Goal: Information Seeking & Learning: Learn about a topic

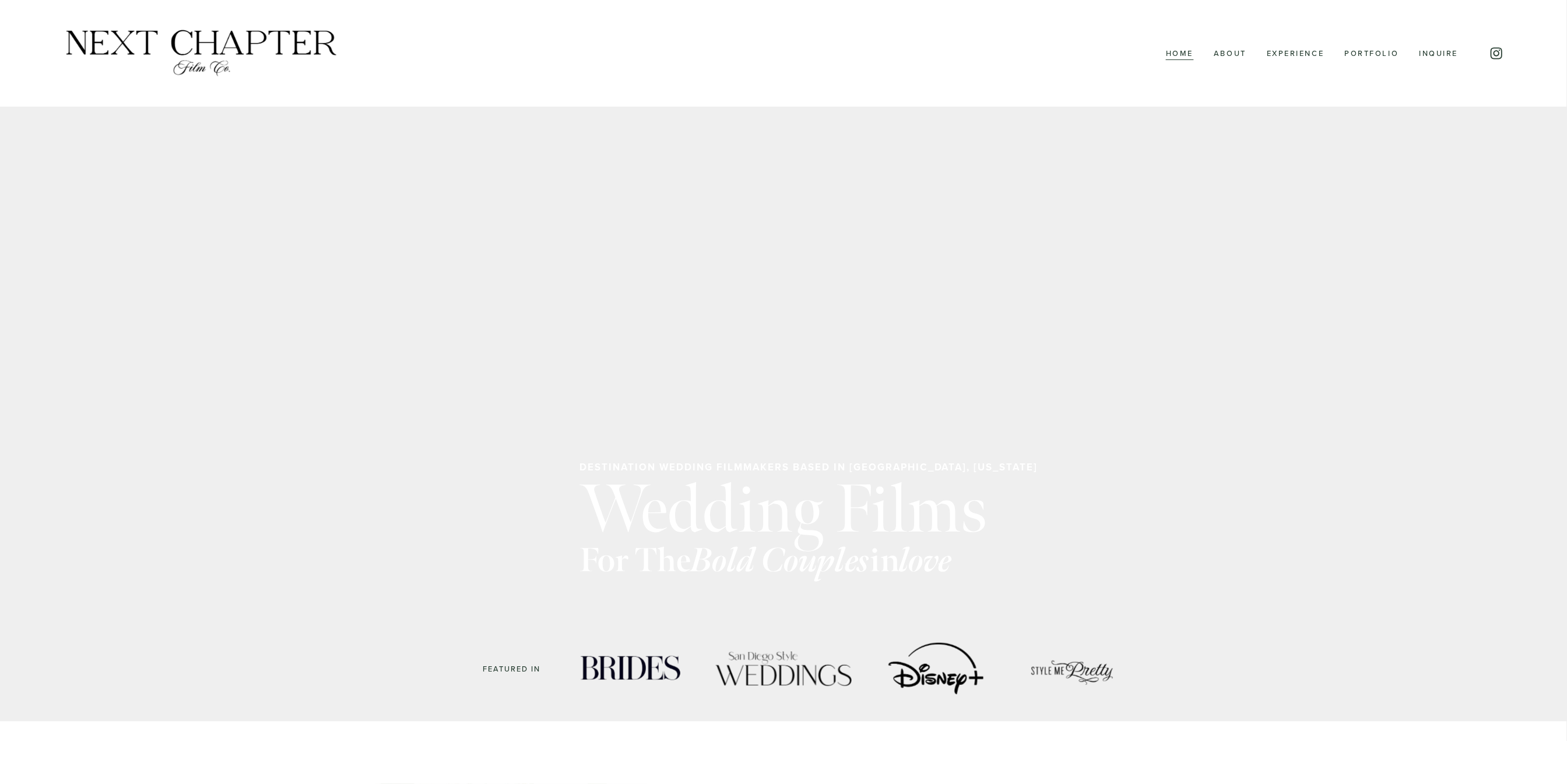
click at [1283, 55] on link "Experience" at bounding box center [1296, 54] width 58 height 15
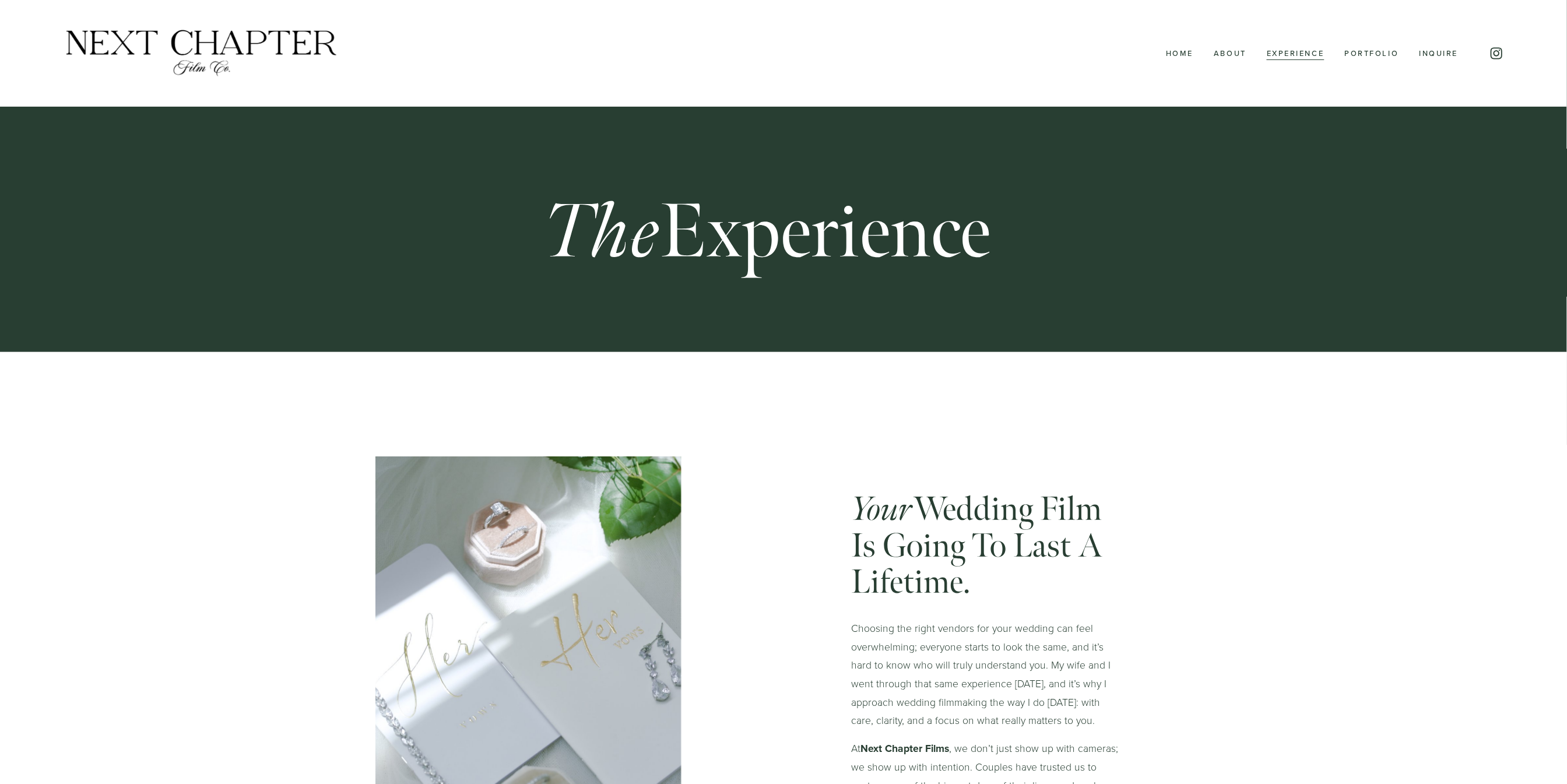
click at [1180, 53] on link "Home" at bounding box center [1180, 54] width 27 height 15
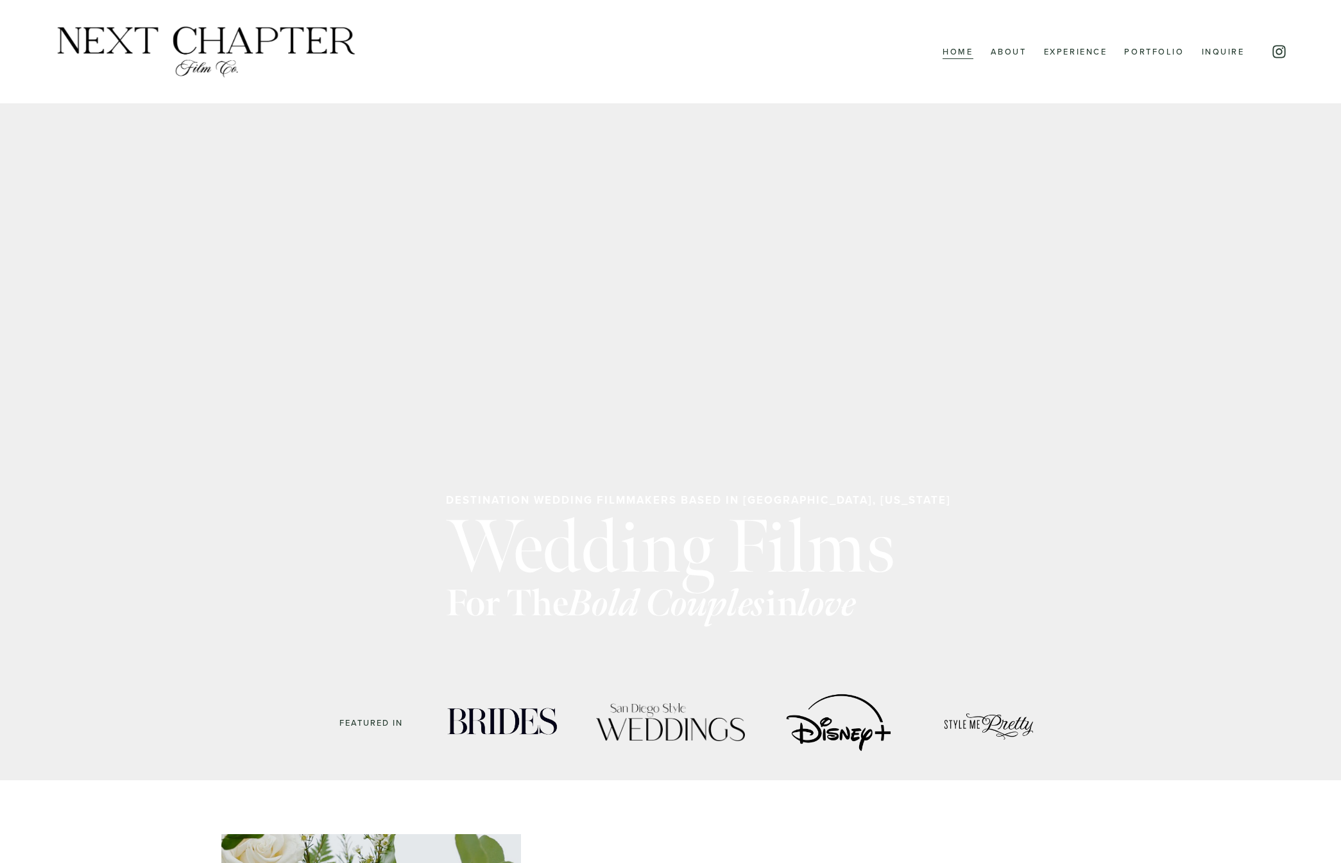
click at [1013, 48] on link "About" at bounding box center [1008, 52] width 36 height 17
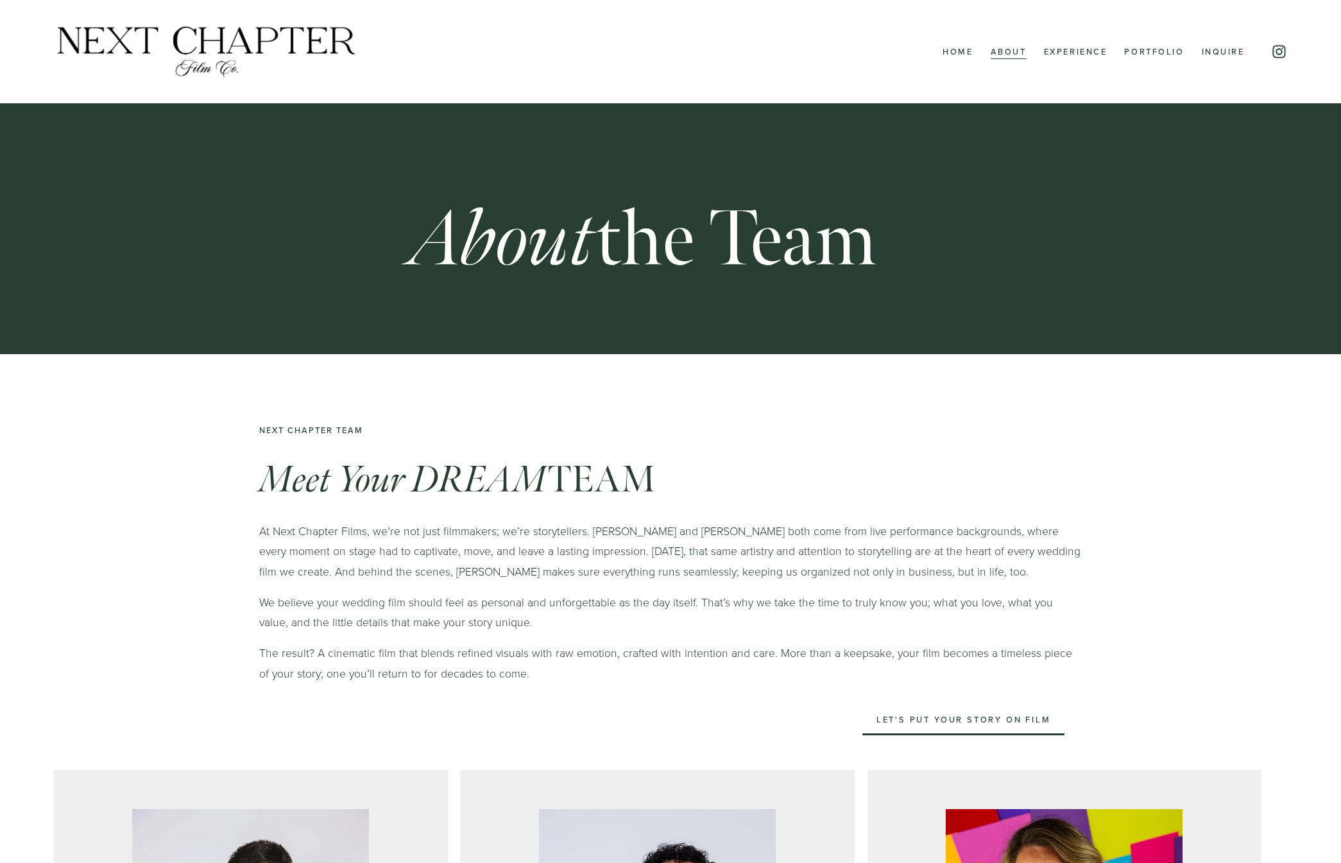
click at [1077, 53] on link "Experience" at bounding box center [1076, 52] width 64 height 17
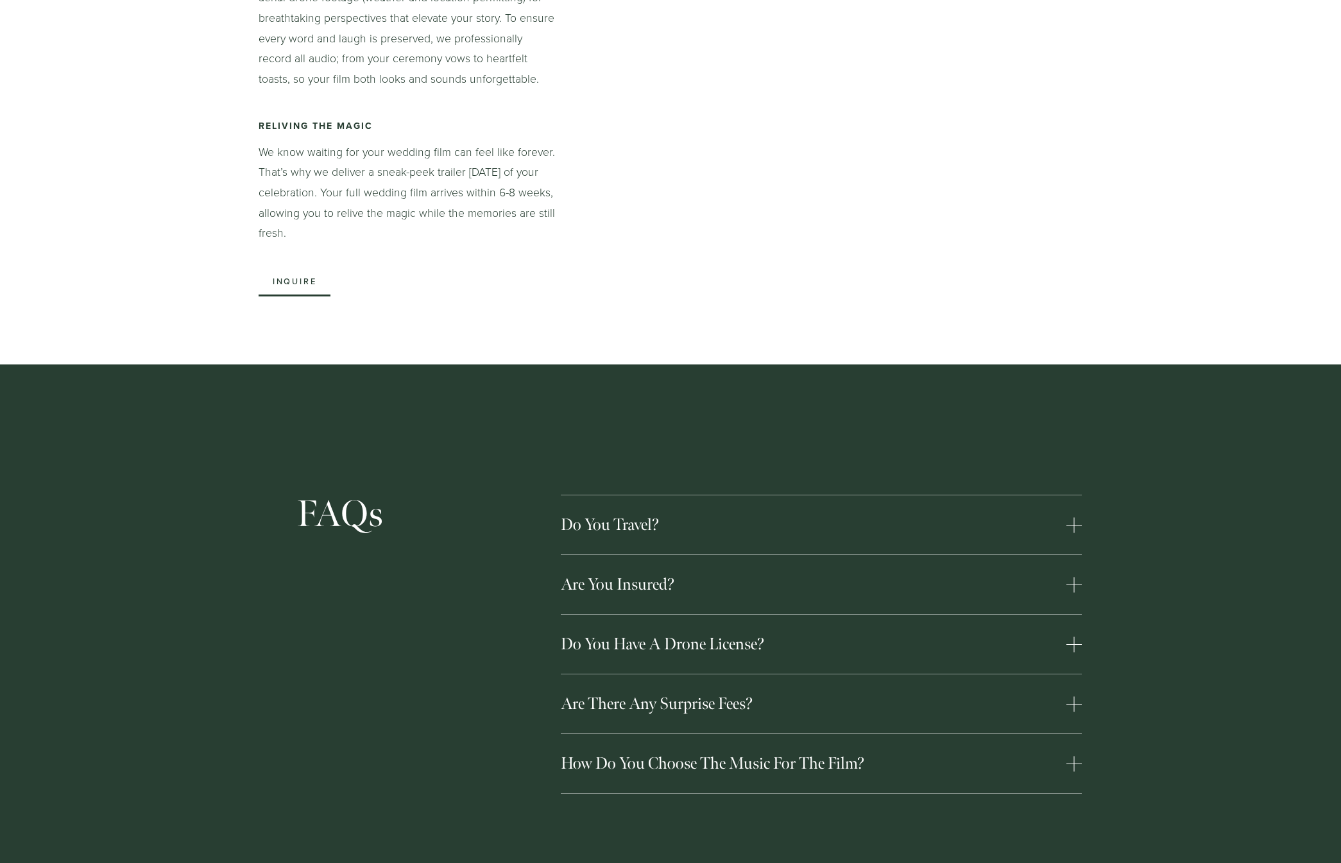
scroll to position [2160, 0]
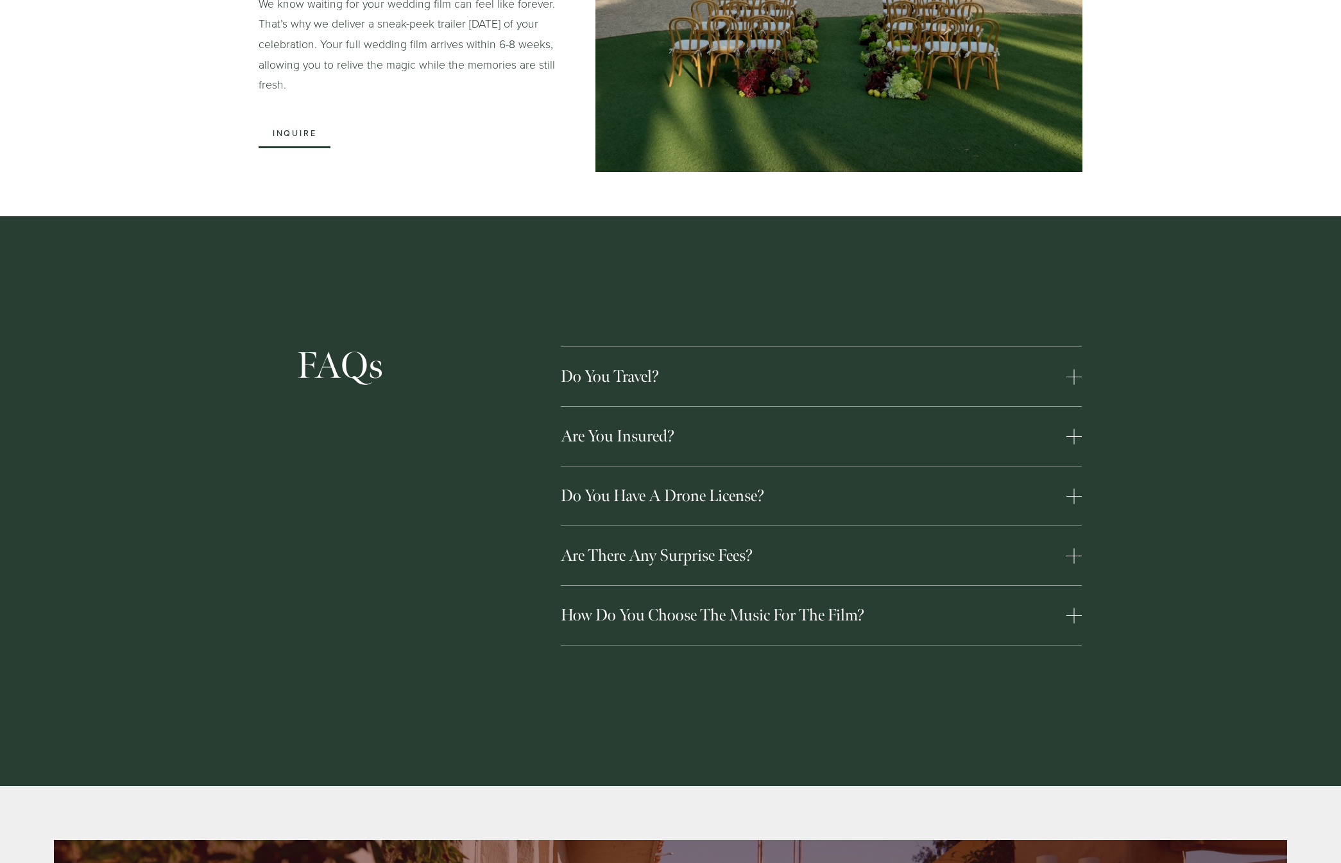
click at [1067, 369] on div at bounding box center [1073, 376] width 15 height 15
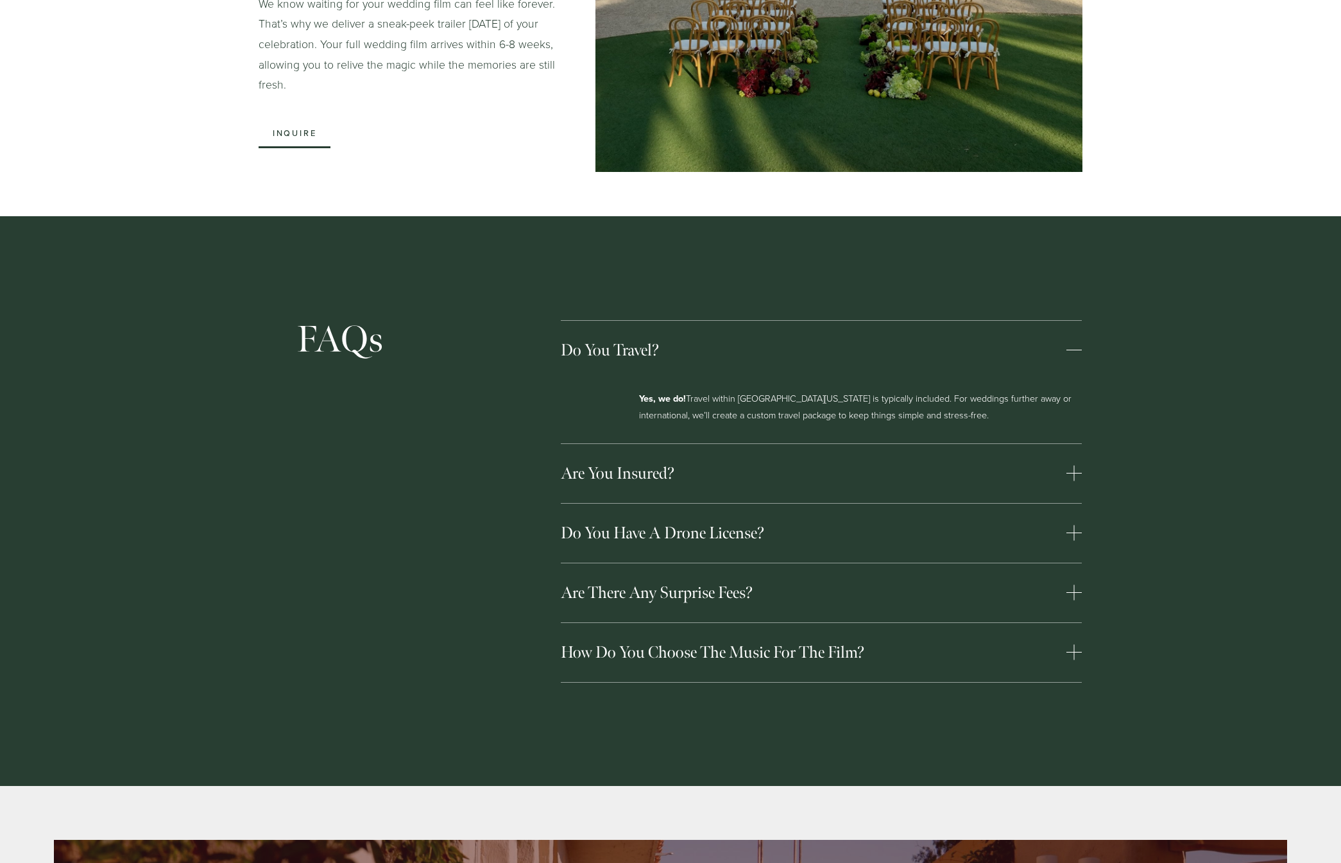
click at [1076, 343] on div at bounding box center [1073, 350] width 15 height 15
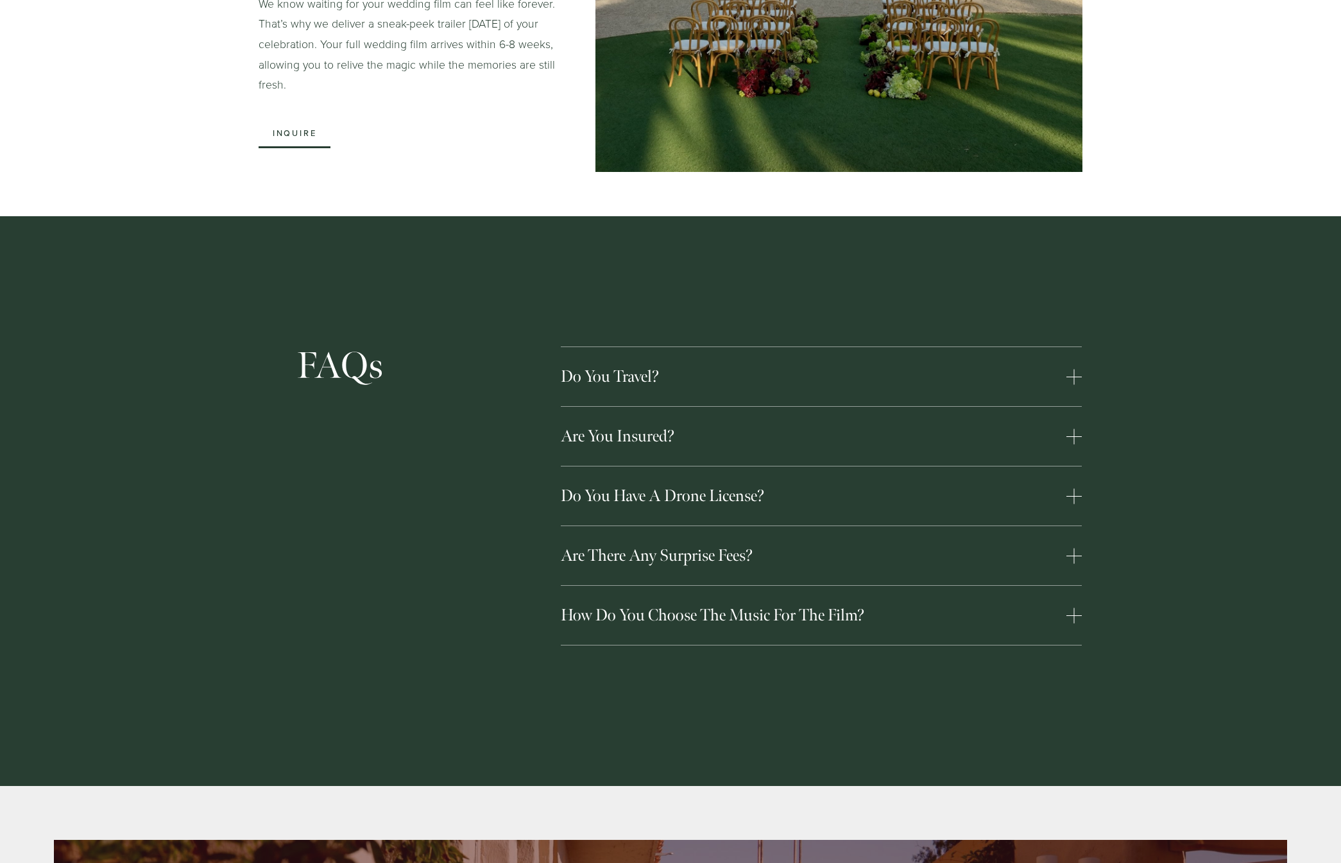
click at [1074, 429] on div at bounding box center [1074, 436] width 1 height 15
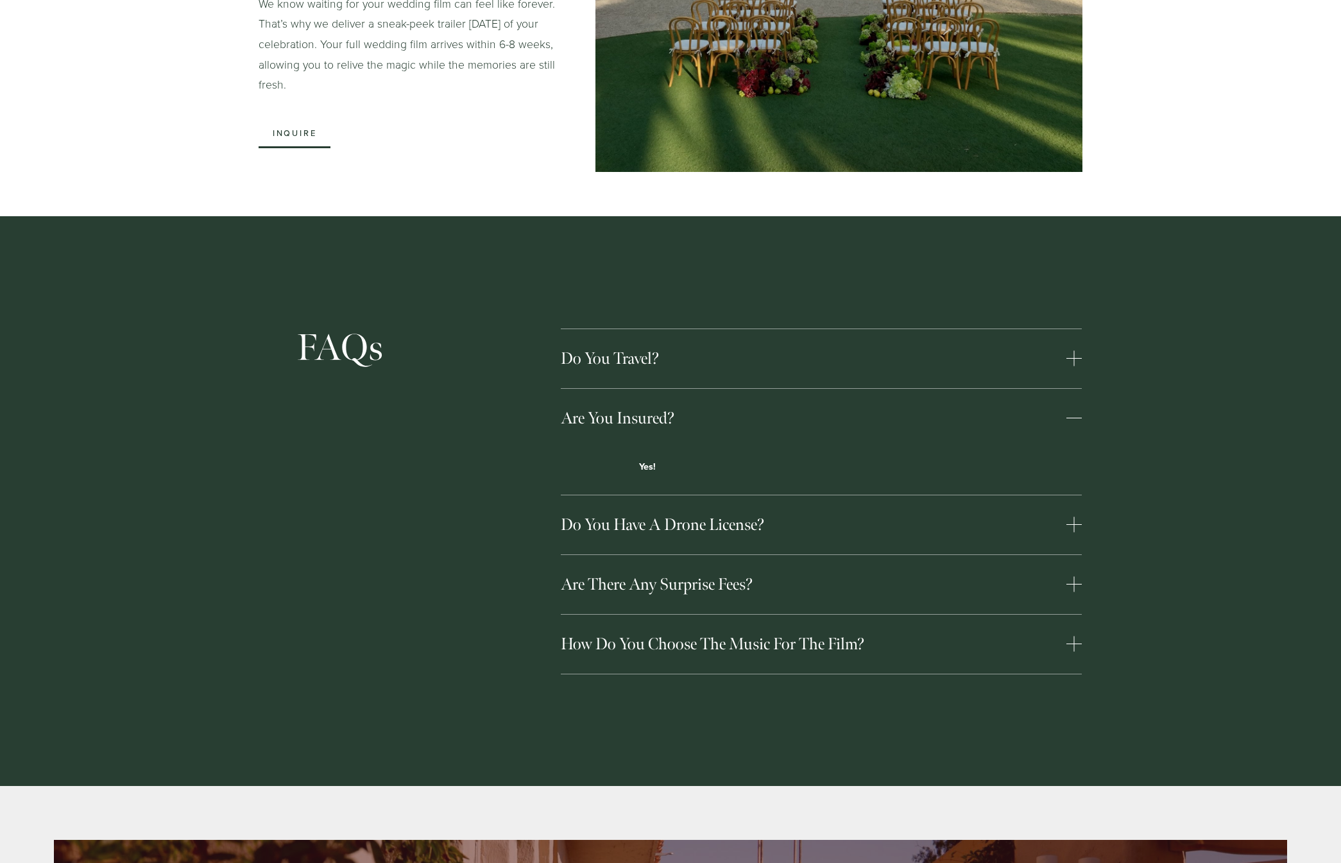
click at [1073, 412] on button "Are you insured?" at bounding box center [821, 418] width 521 height 59
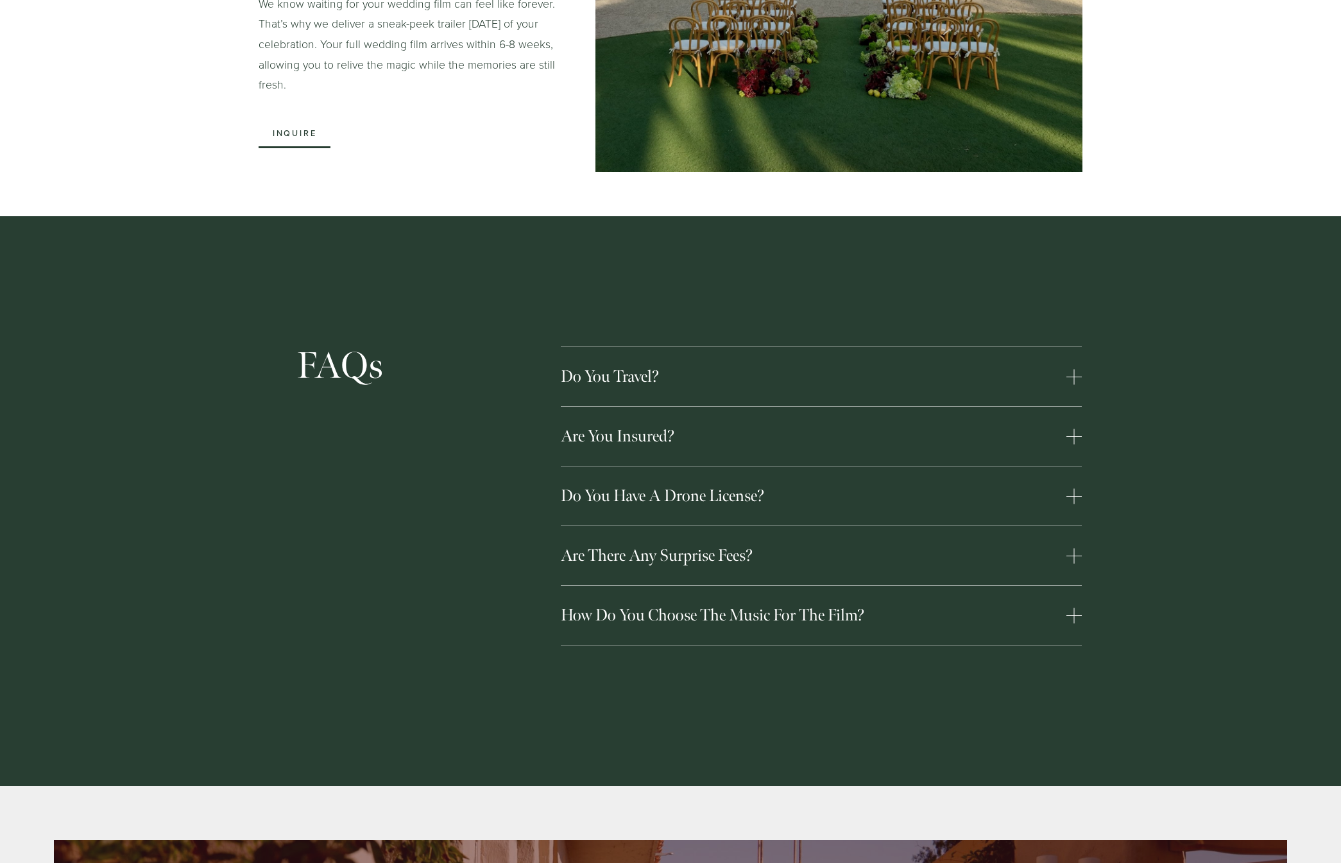
click at [1071, 488] on div at bounding box center [1073, 495] width 15 height 15
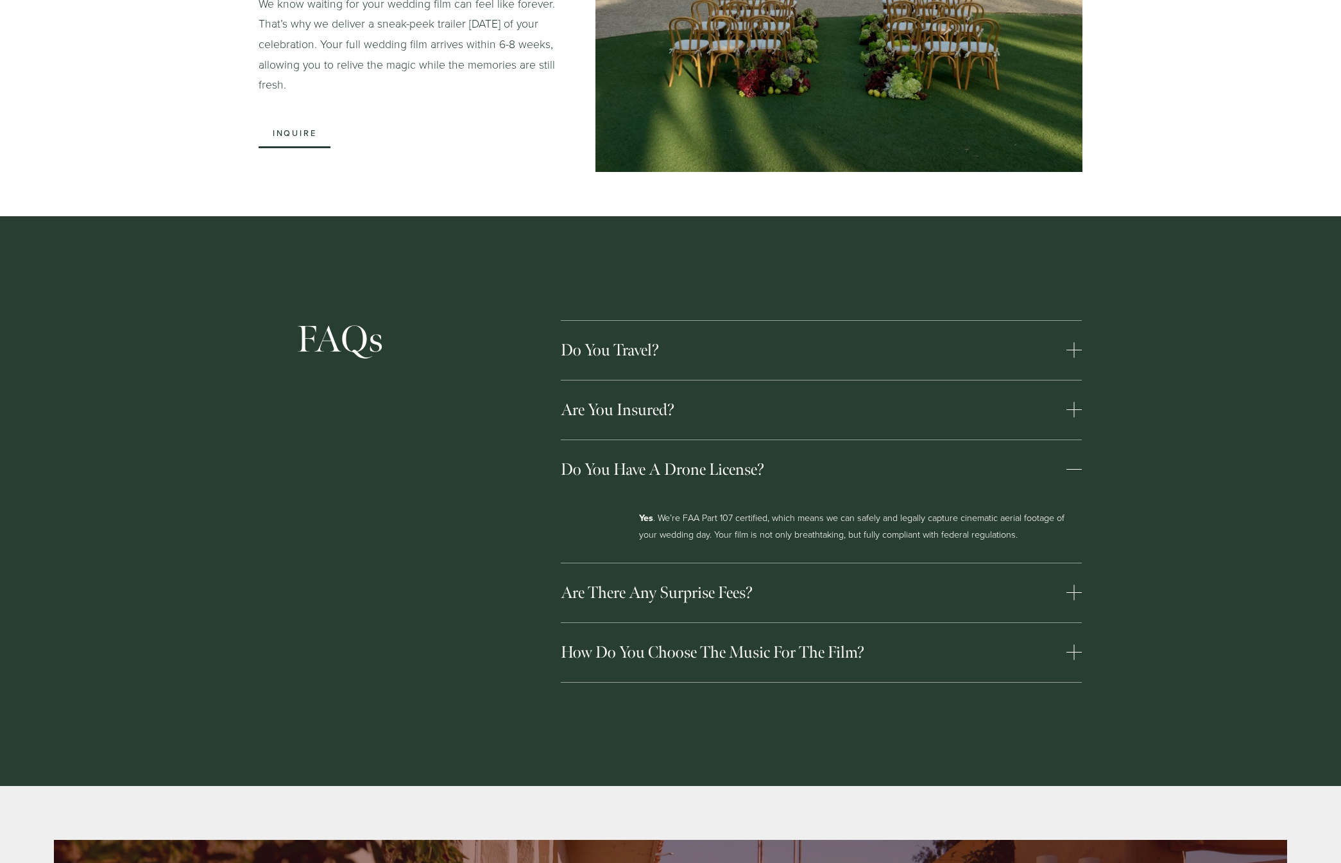
click at [1072, 462] on div at bounding box center [1073, 469] width 15 height 15
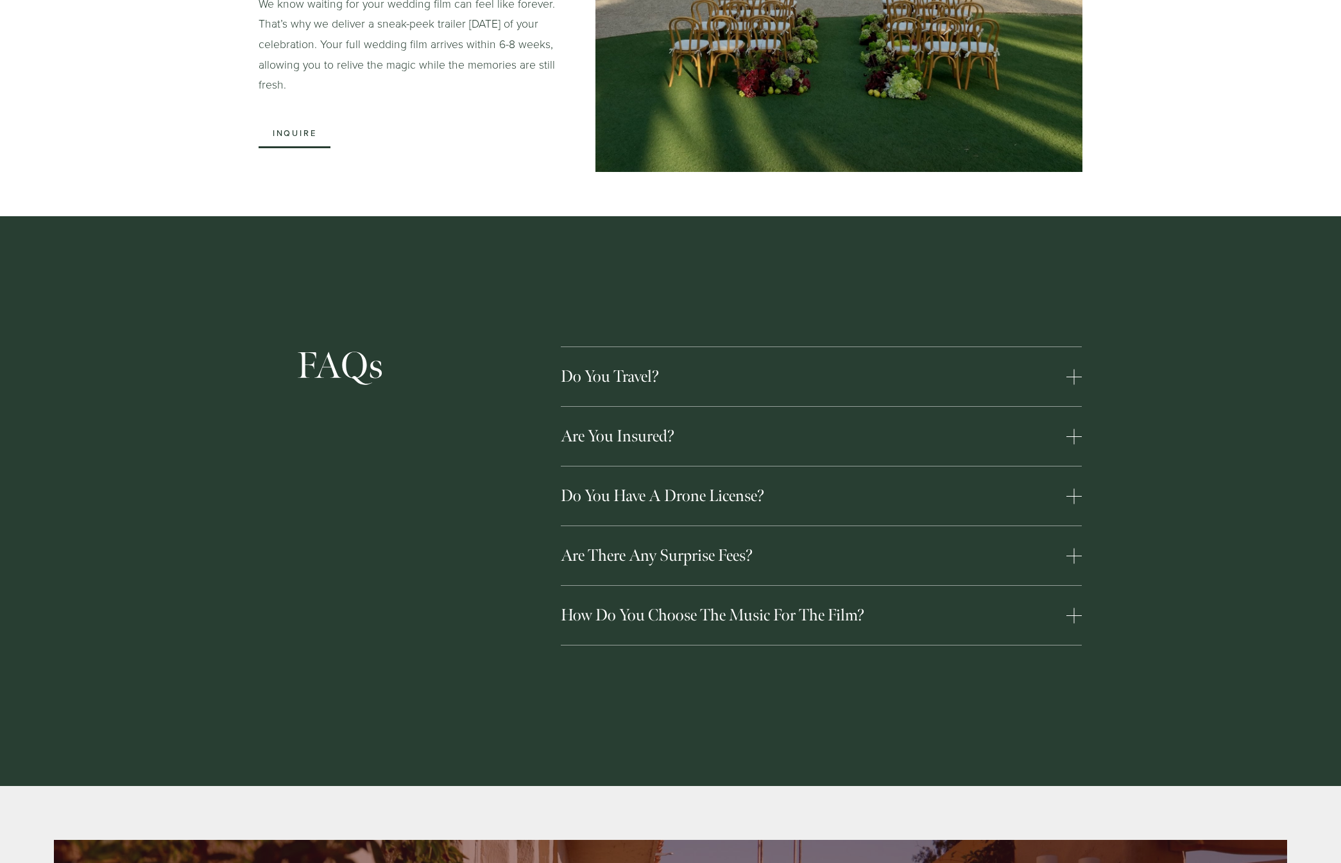
click at [1073, 526] on button "Are there any surprise fees?" at bounding box center [821, 555] width 521 height 59
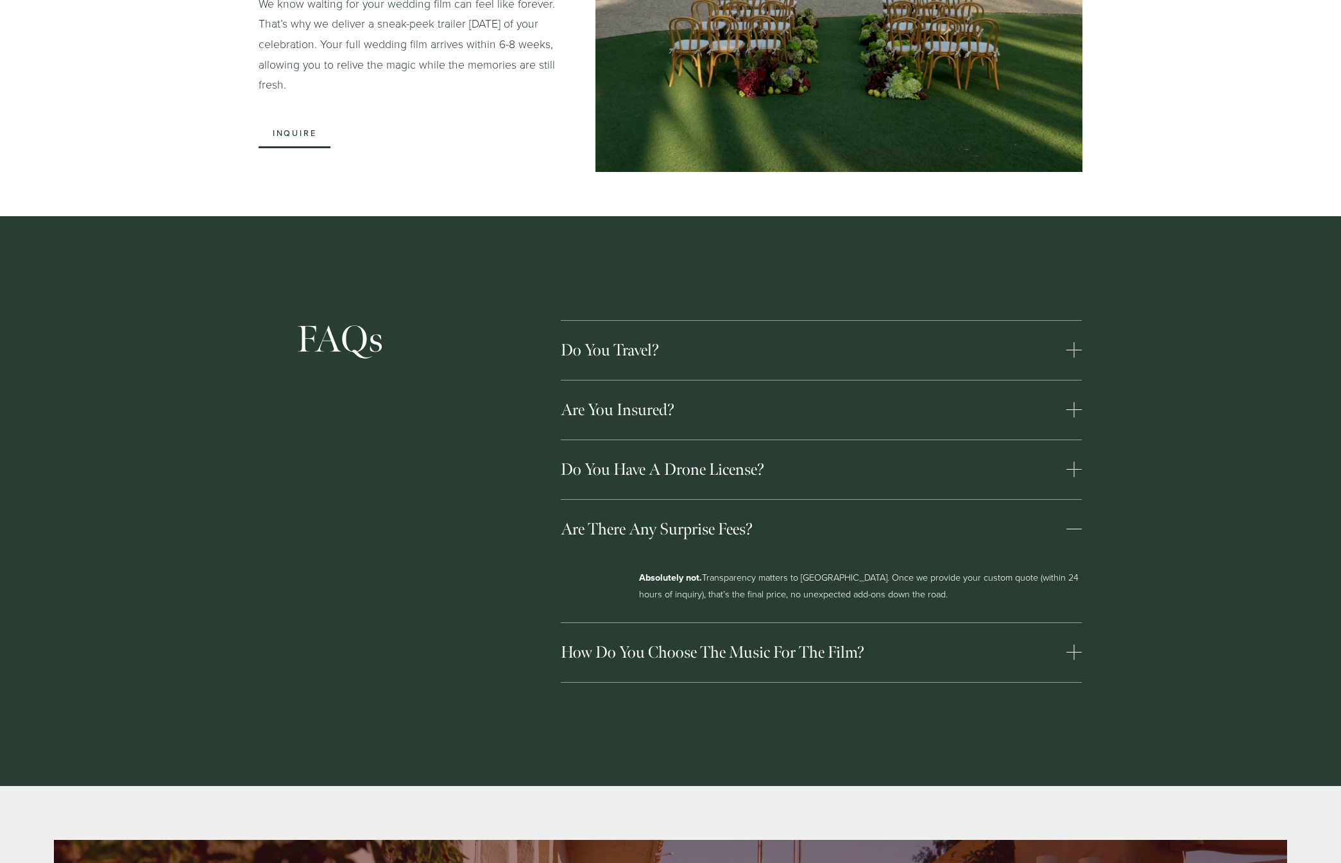
click at [1072, 526] on button "Are there any surprise fees?" at bounding box center [821, 529] width 521 height 59
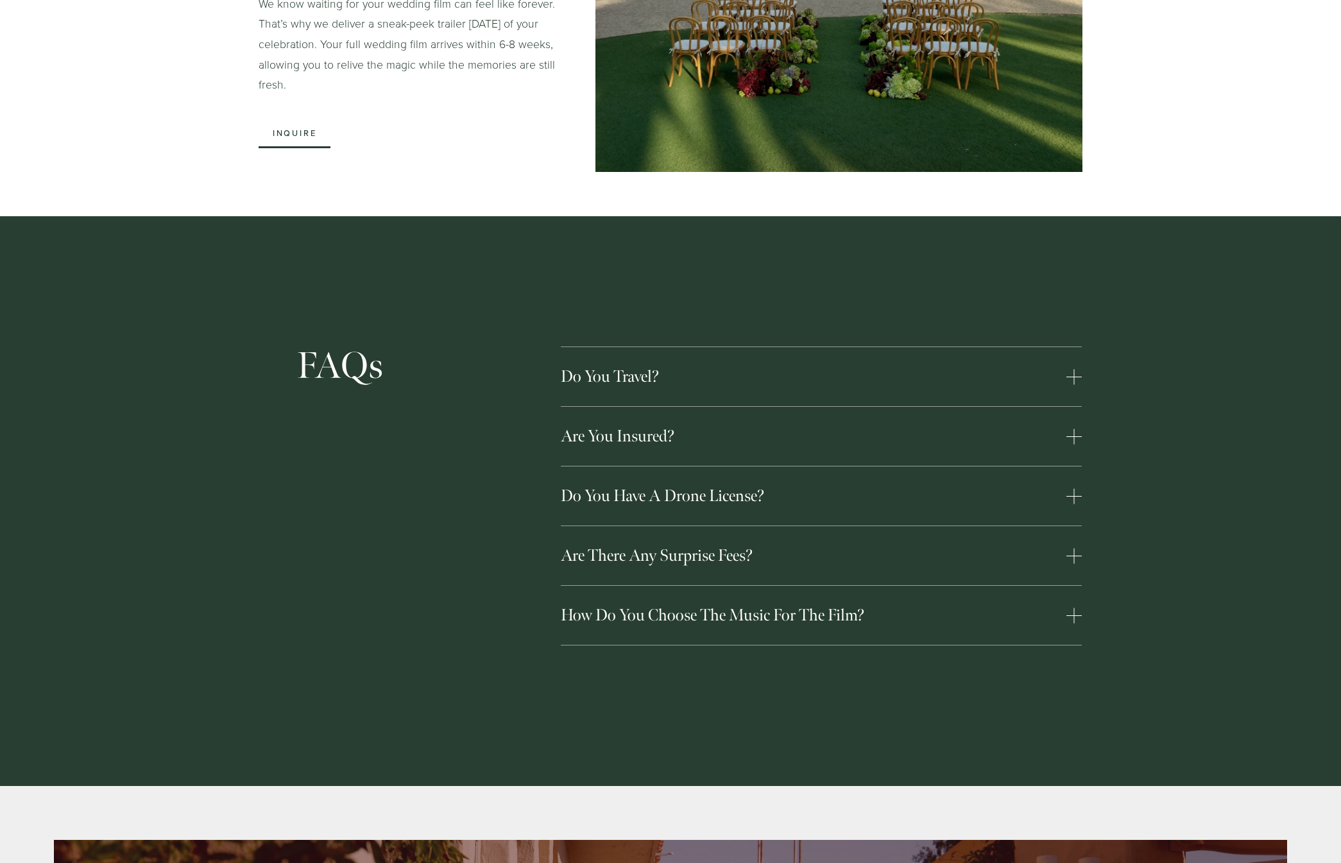
click at [1069, 608] on div at bounding box center [1073, 615] width 15 height 15
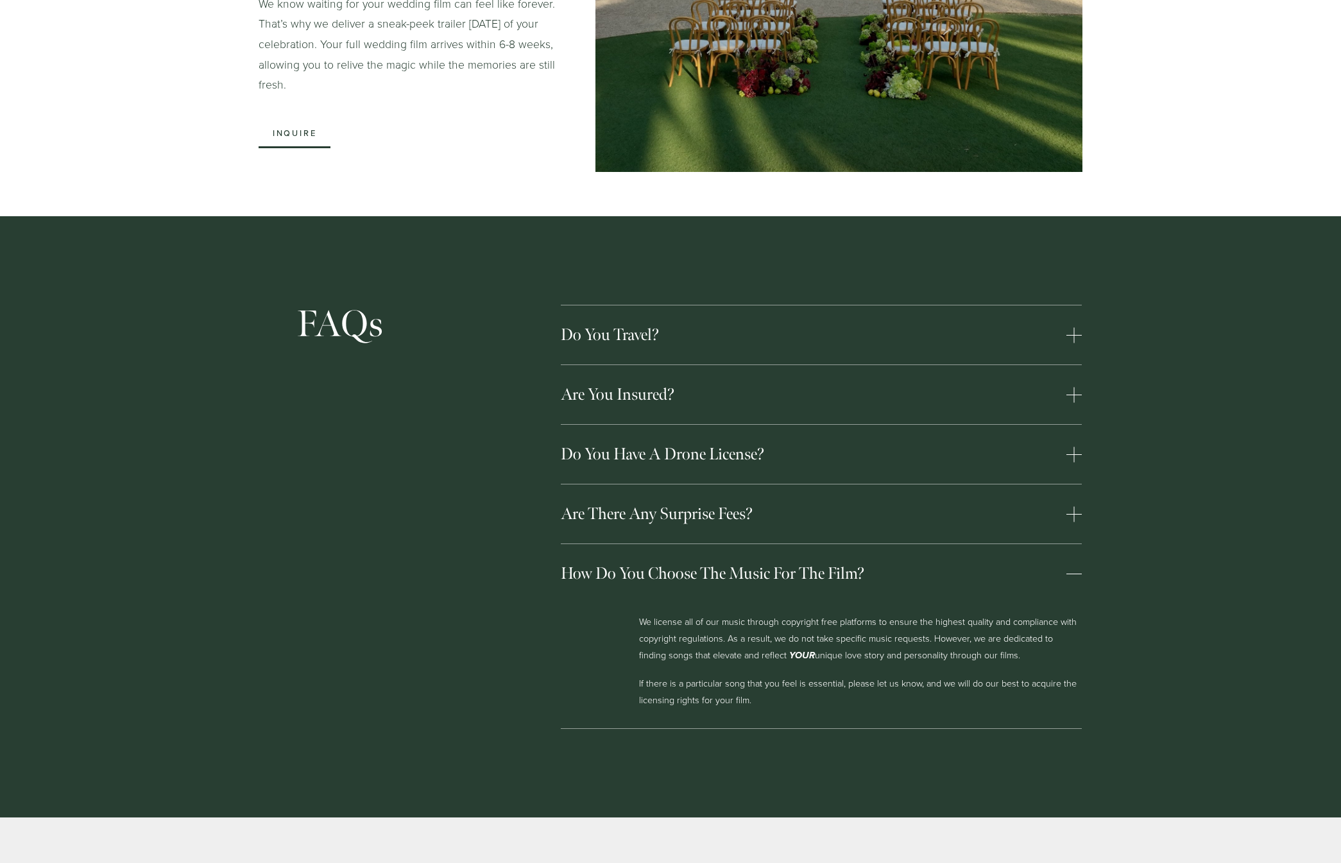
click at [1074, 574] on div at bounding box center [1073, 574] width 15 height 1
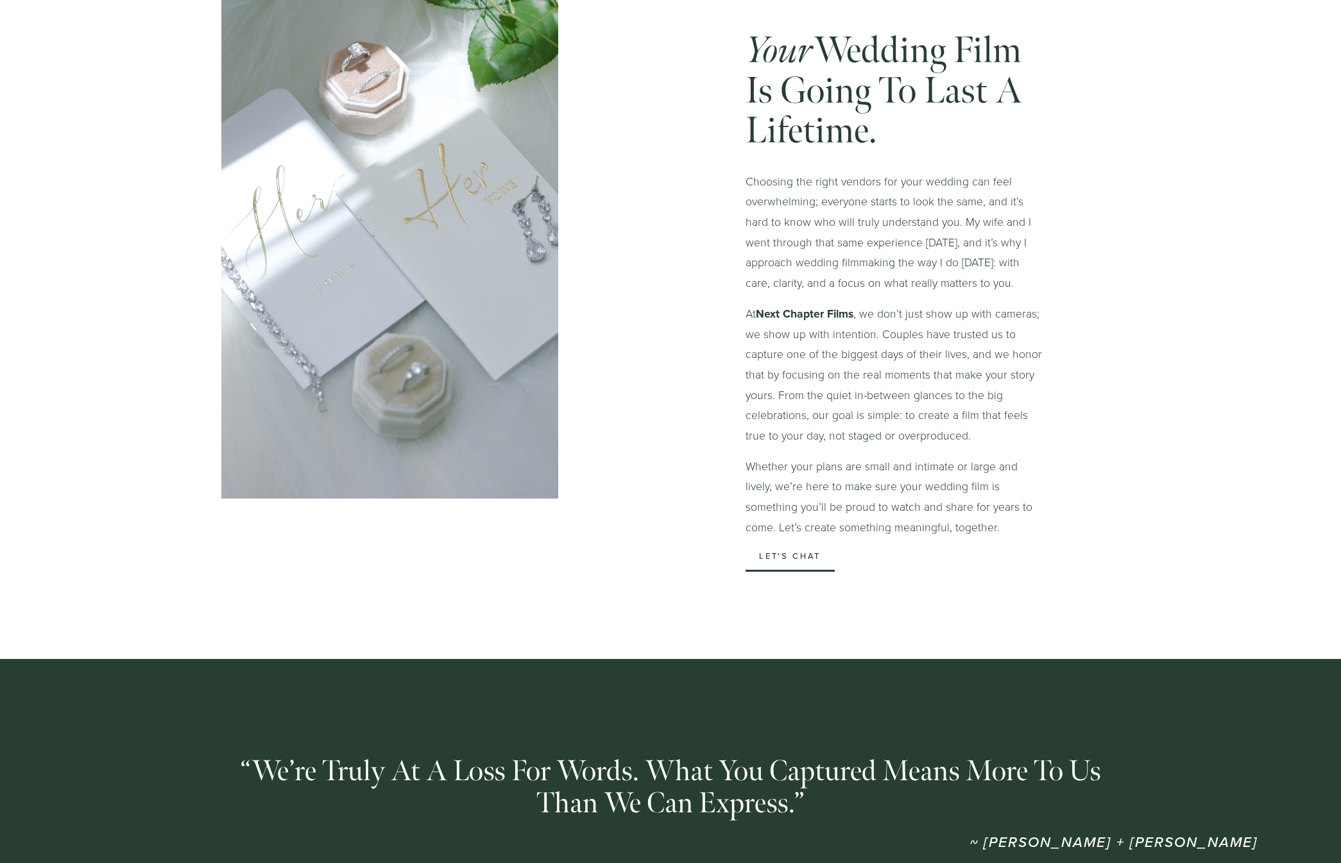
scroll to position [0, 0]
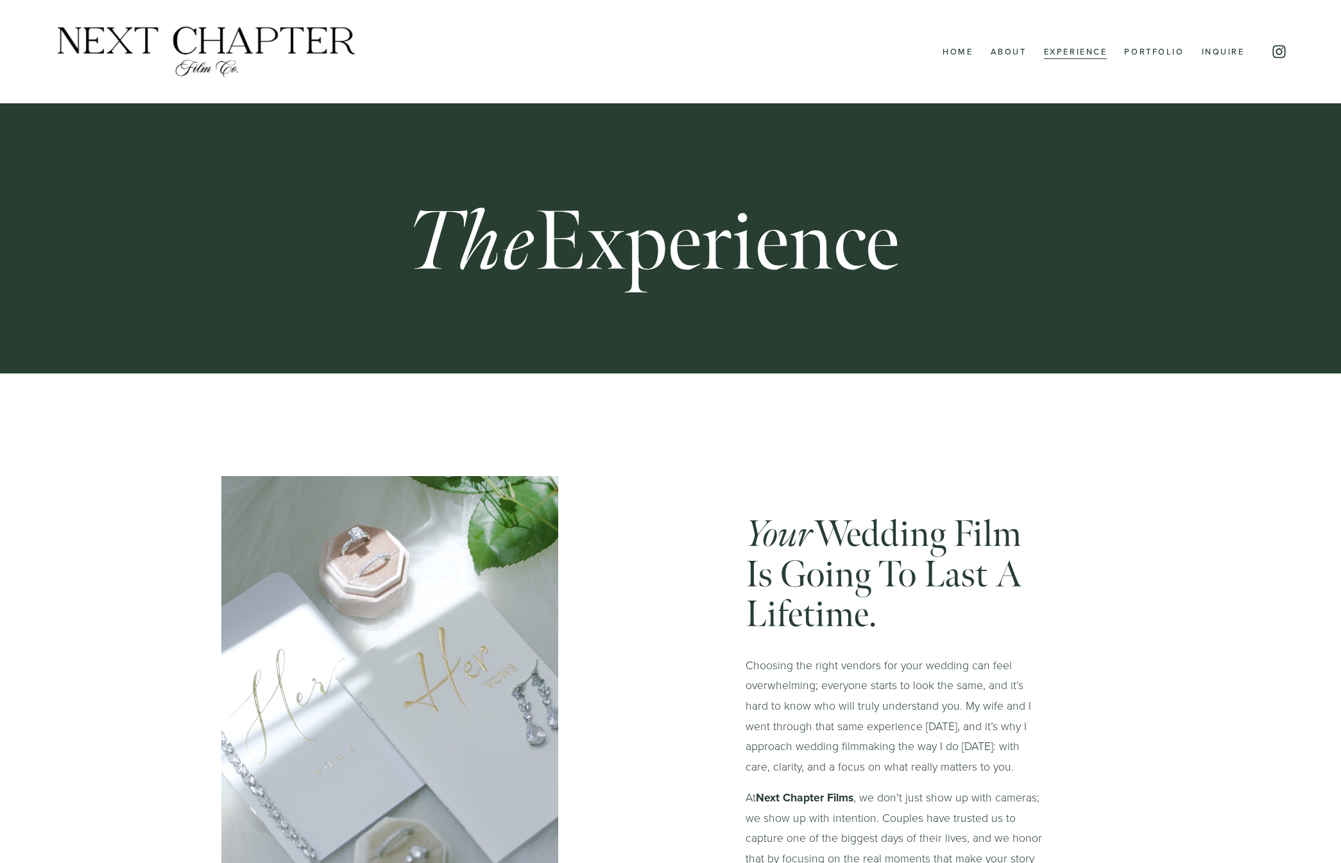
click at [1158, 47] on link "Portfolio" at bounding box center [1154, 52] width 60 height 17
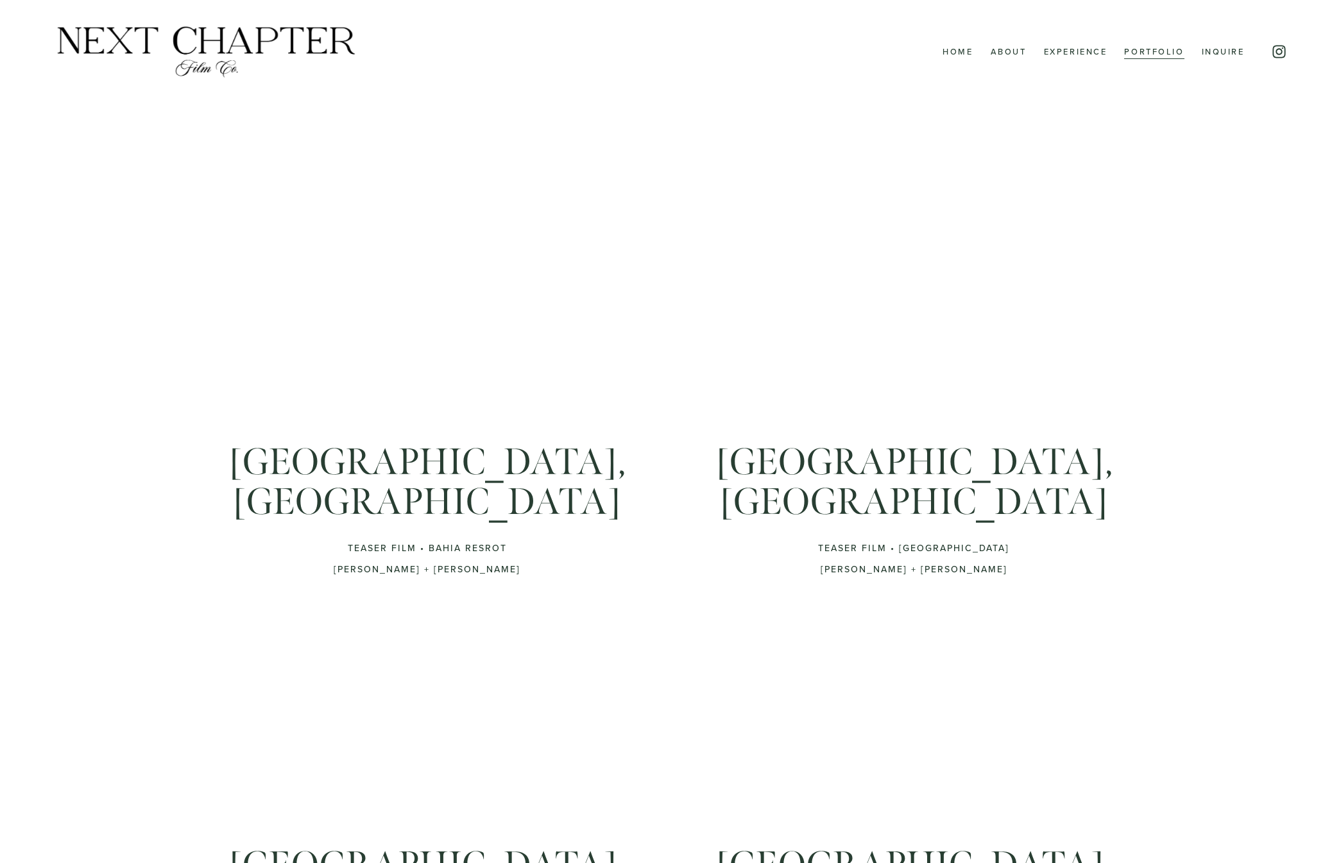
click at [265, 36] on img at bounding box center [206, 51] width 305 height 55
